Goal: Navigation & Orientation: Find specific page/section

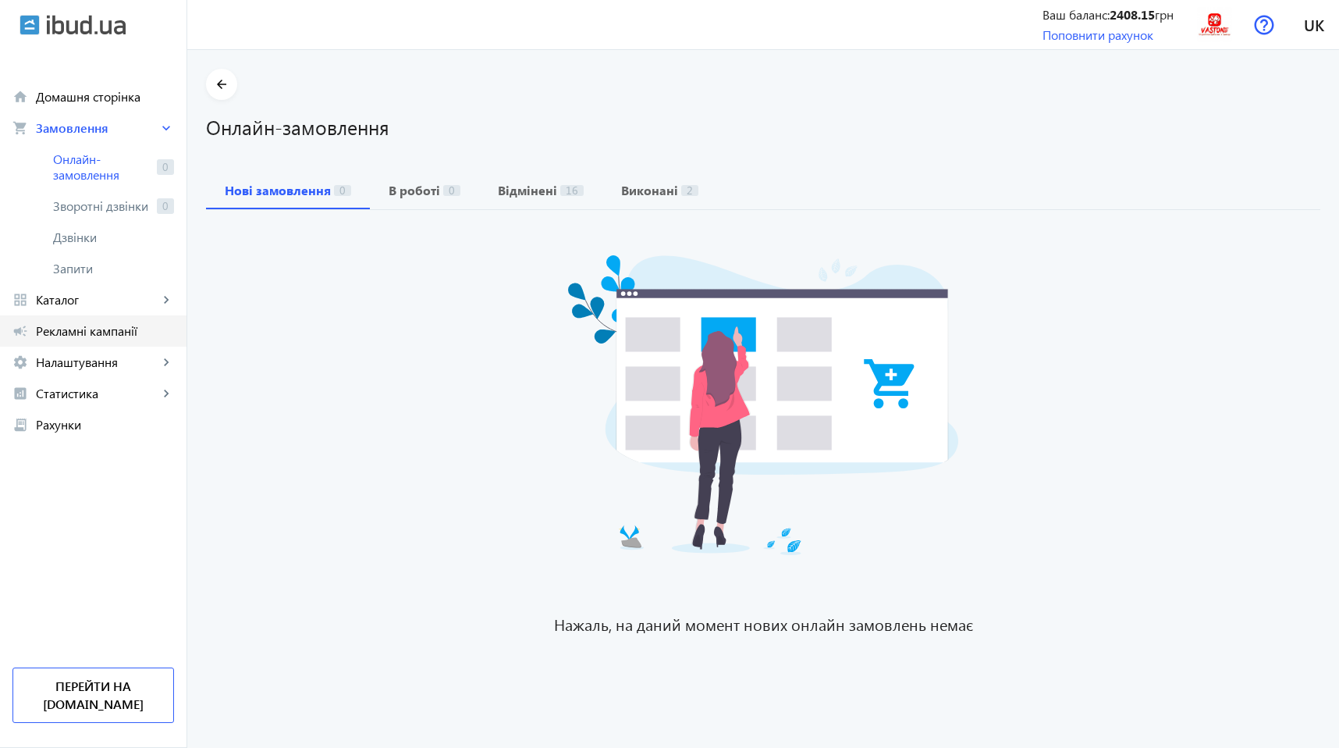
click at [79, 329] on span "Рекламні кампанії" at bounding box center [105, 331] width 138 height 16
